Goal: Task Accomplishment & Management: Manage account settings

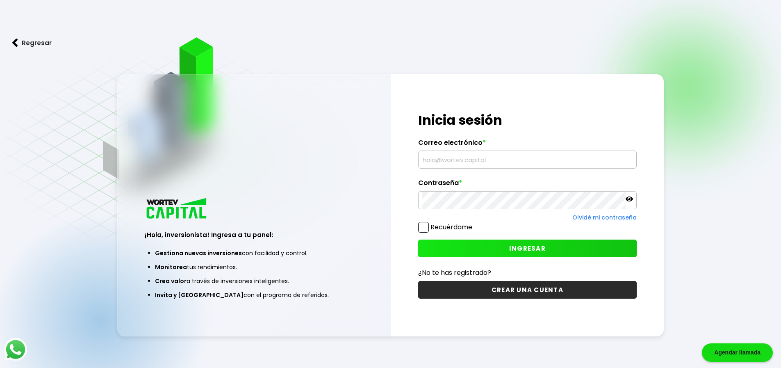
click at [464, 159] on input "text" at bounding box center [527, 159] width 211 height 17
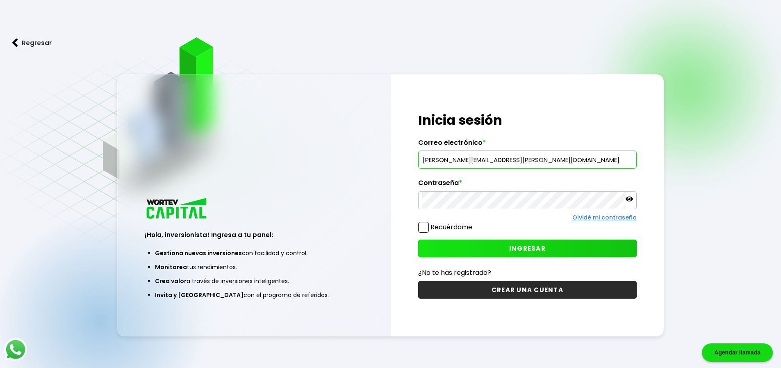
type input "[PERSON_NAME][EMAIL_ADDRESS][PERSON_NAME][DOMAIN_NAME]"
click at [523, 247] on span "INGRESAR" at bounding box center [527, 248] width 36 height 9
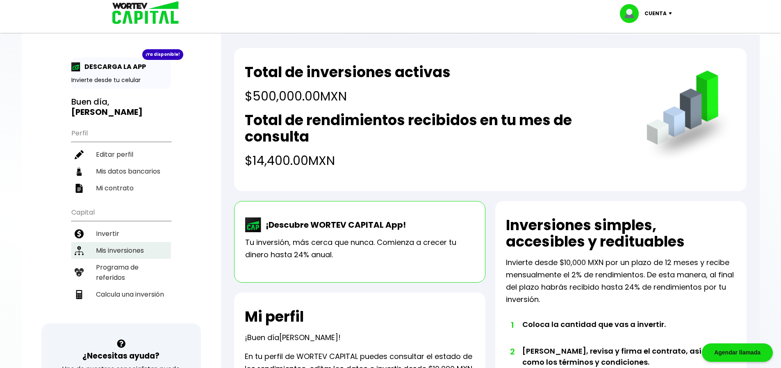
click at [107, 243] on li "Mis inversiones" at bounding box center [121, 250] width 100 height 17
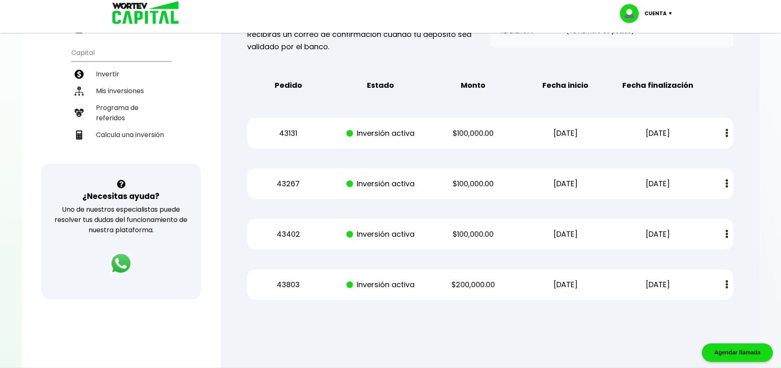
scroll to position [164, 0]
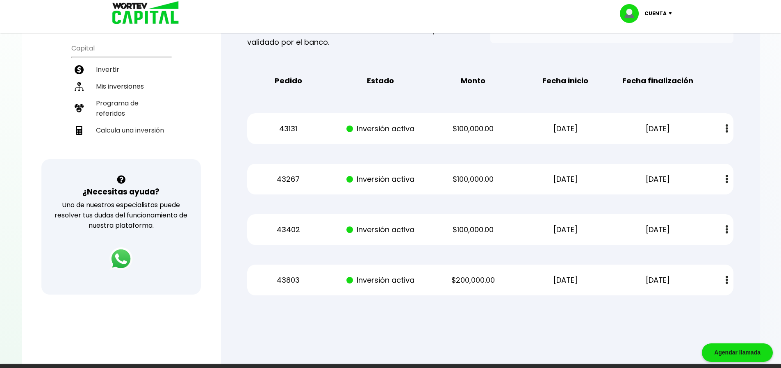
click at [670, 12] on img at bounding box center [671, 13] width 11 height 2
click at [647, 56] on li "Cerrar sesión" at bounding box center [647, 54] width 66 height 17
